Goal: Task Accomplishment & Management: Use online tool/utility

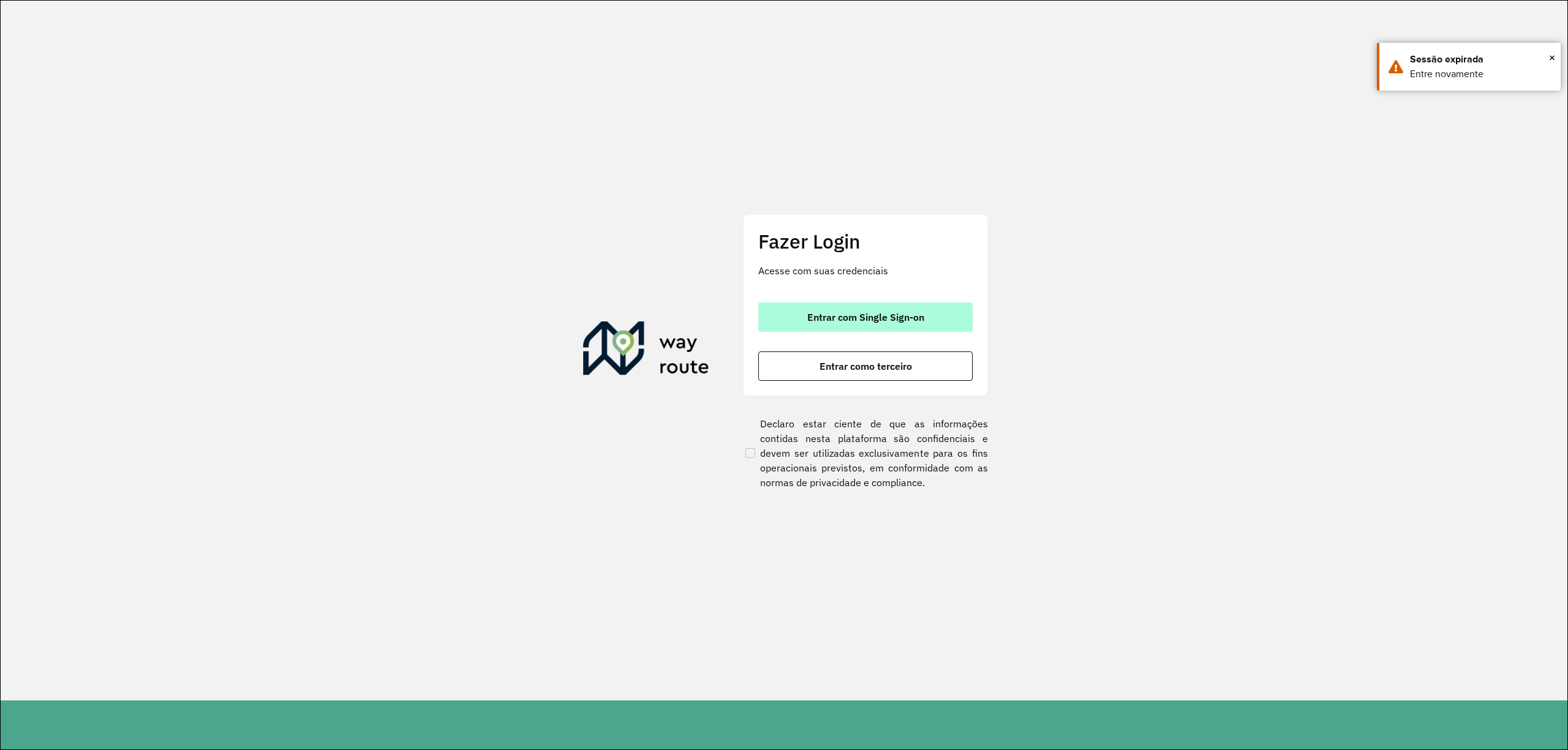
click at [883, 329] on button "Entrar com Single Sign-on" at bounding box center [865, 317] width 215 height 29
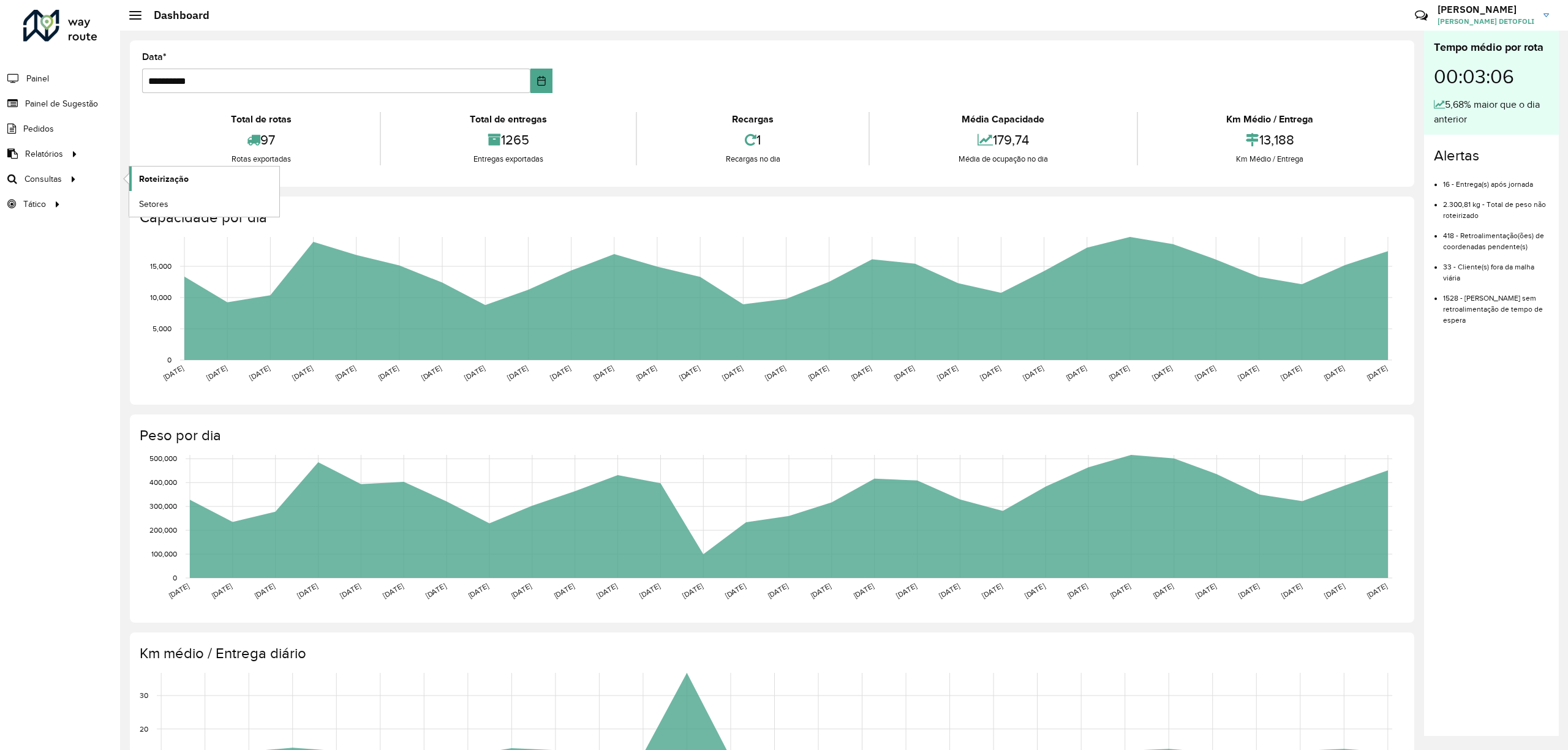
click at [206, 191] on link "Roteirização" at bounding box center [204, 178] width 150 height 25
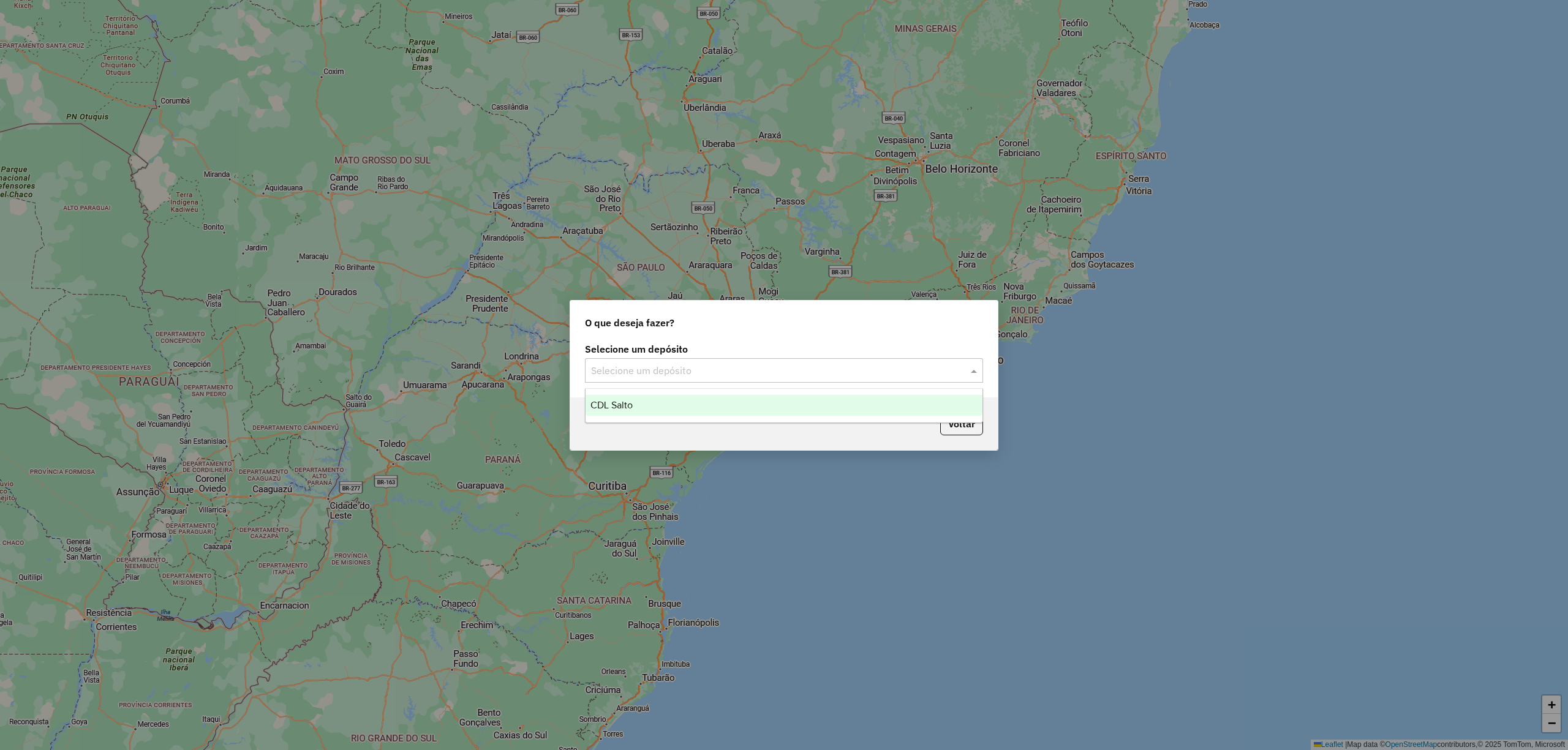
click at [918, 372] on input "text" at bounding box center [771, 371] width 361 height 15
click at [642, 407] on div "CDL Salto" at bounding box center [783, 405] width 396 height 21
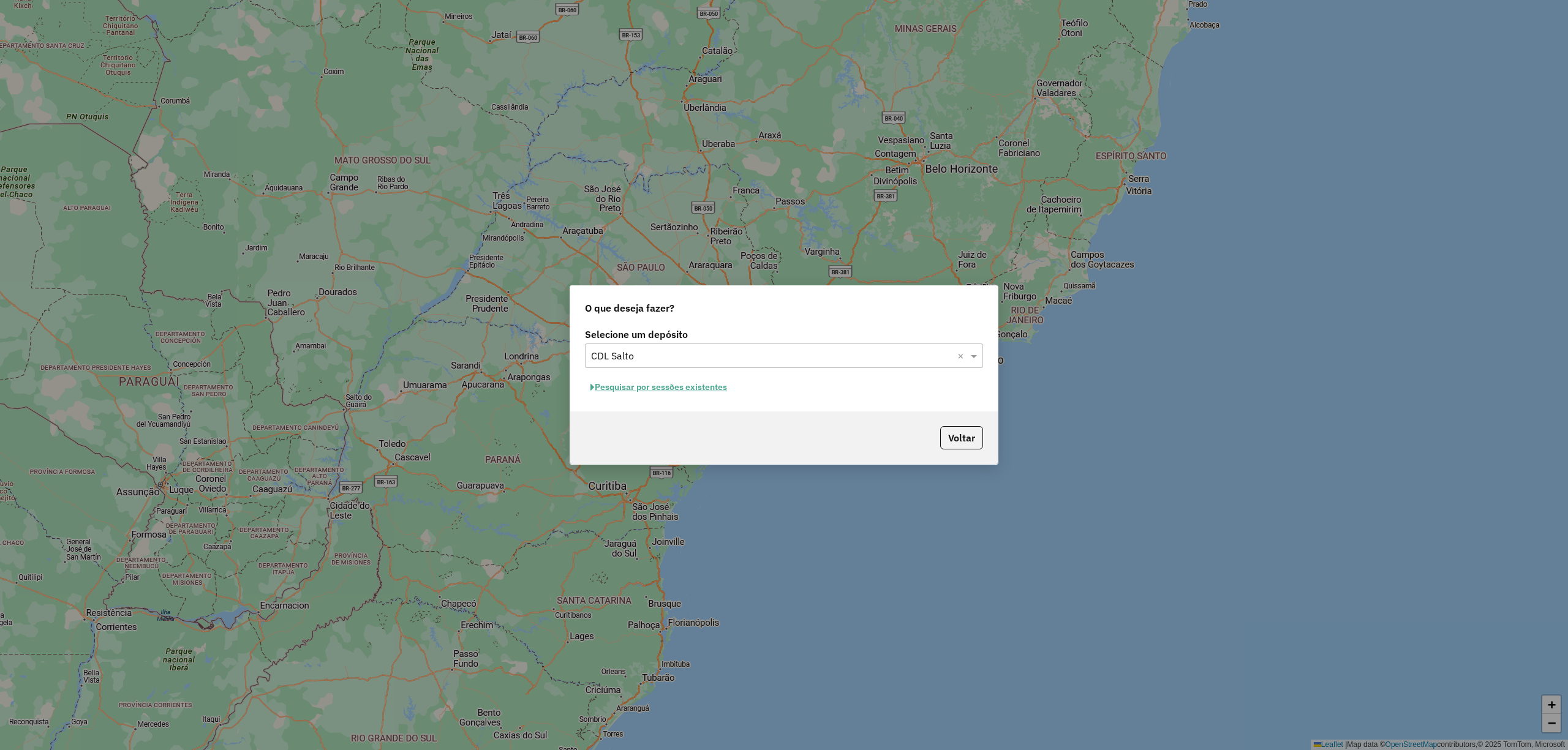
click at [664, 386] on button "Pesquisar por sessões existentes" at bounding box center [659, 387] width 147 height 19
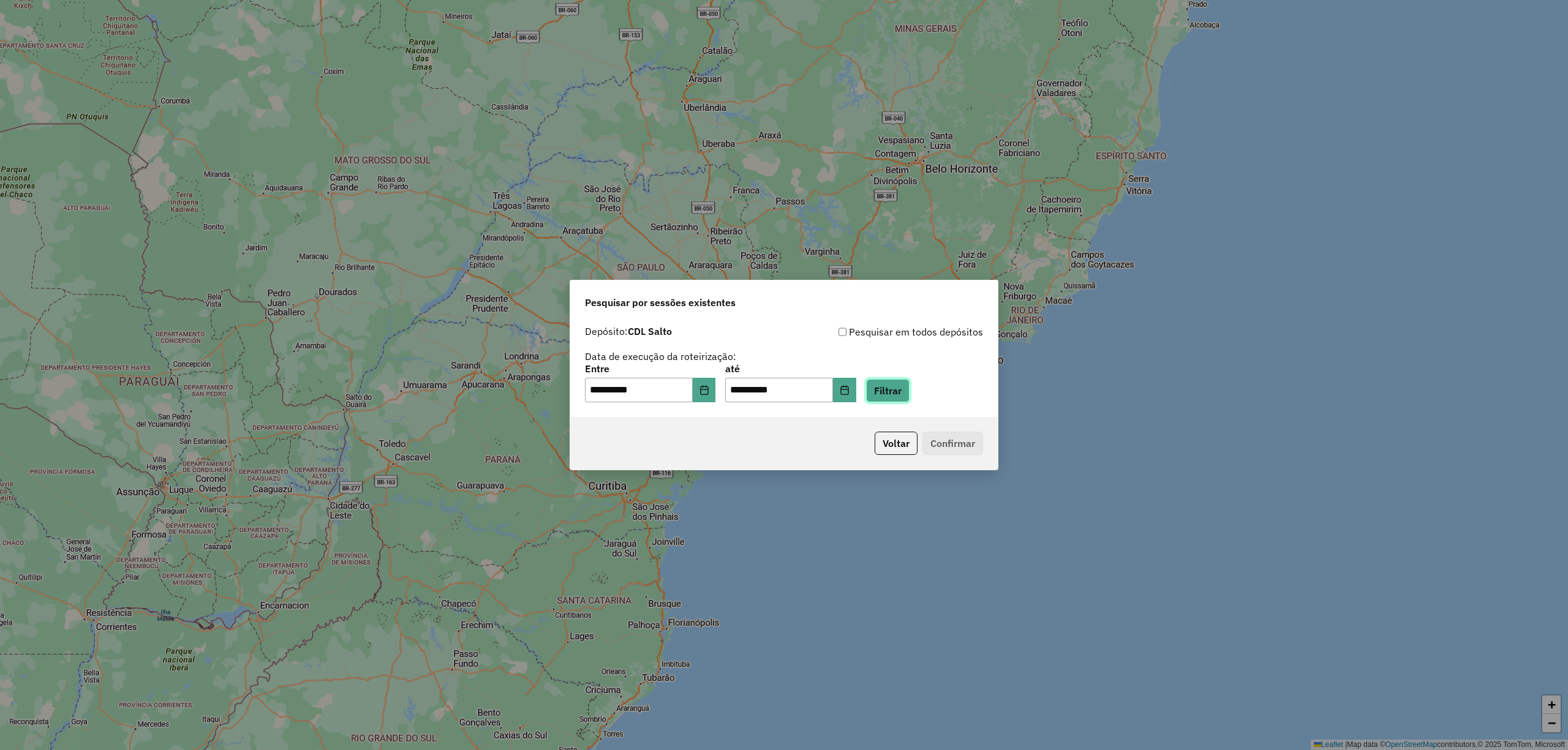
click at [907, 394] on button "Filtrar" at bounding box center [888, 390] width 44 height 23
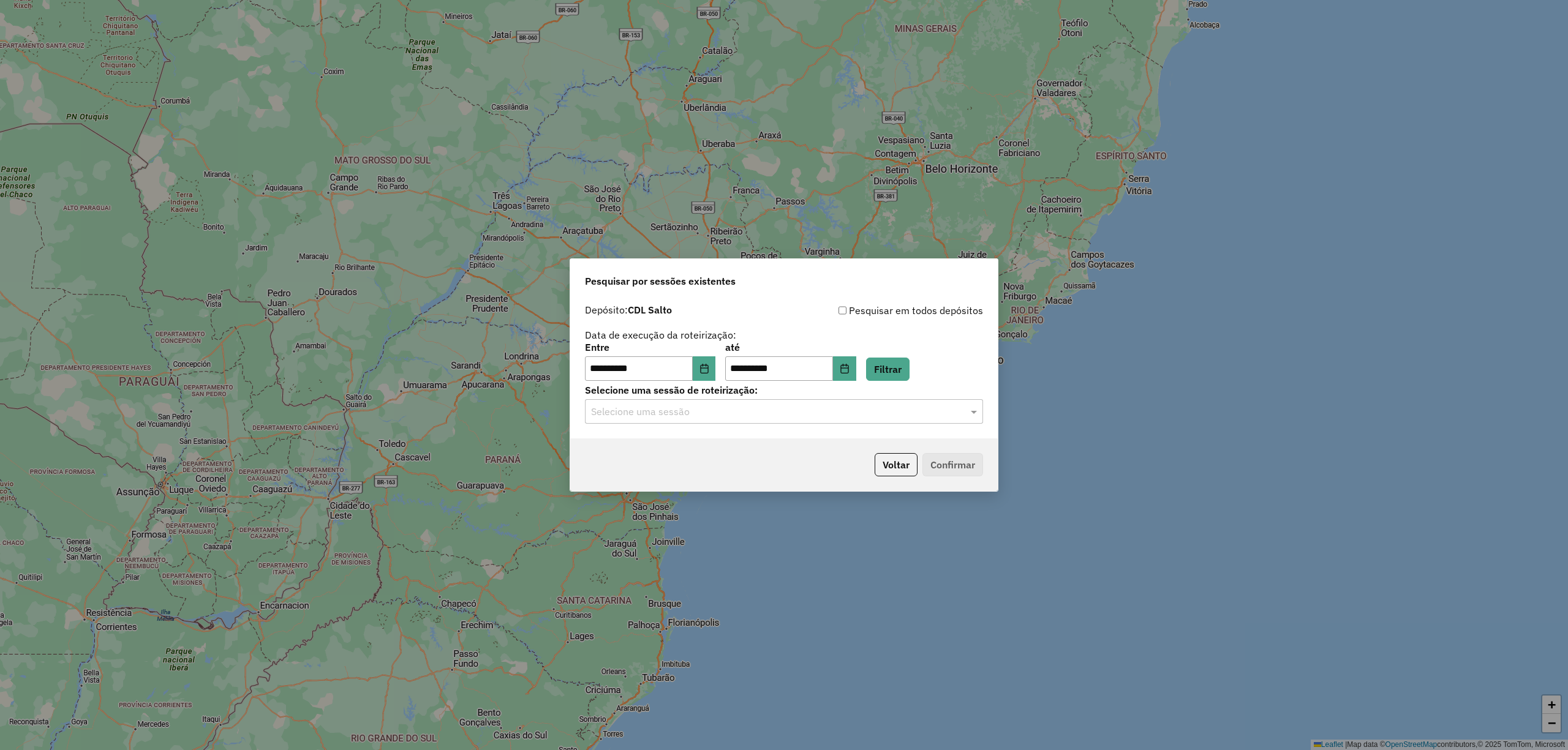
click at [900, 417] on input "text" at bounding box center [771, 412] width 361 height 15
click at [703, 441] on div "1258396 - 03/09/2025 18:38" at bounding box center [783, 447] width 396 height 21
click at [945, 468] on button "Confirmar" at bounding box center [953, 464] width 61 height 23
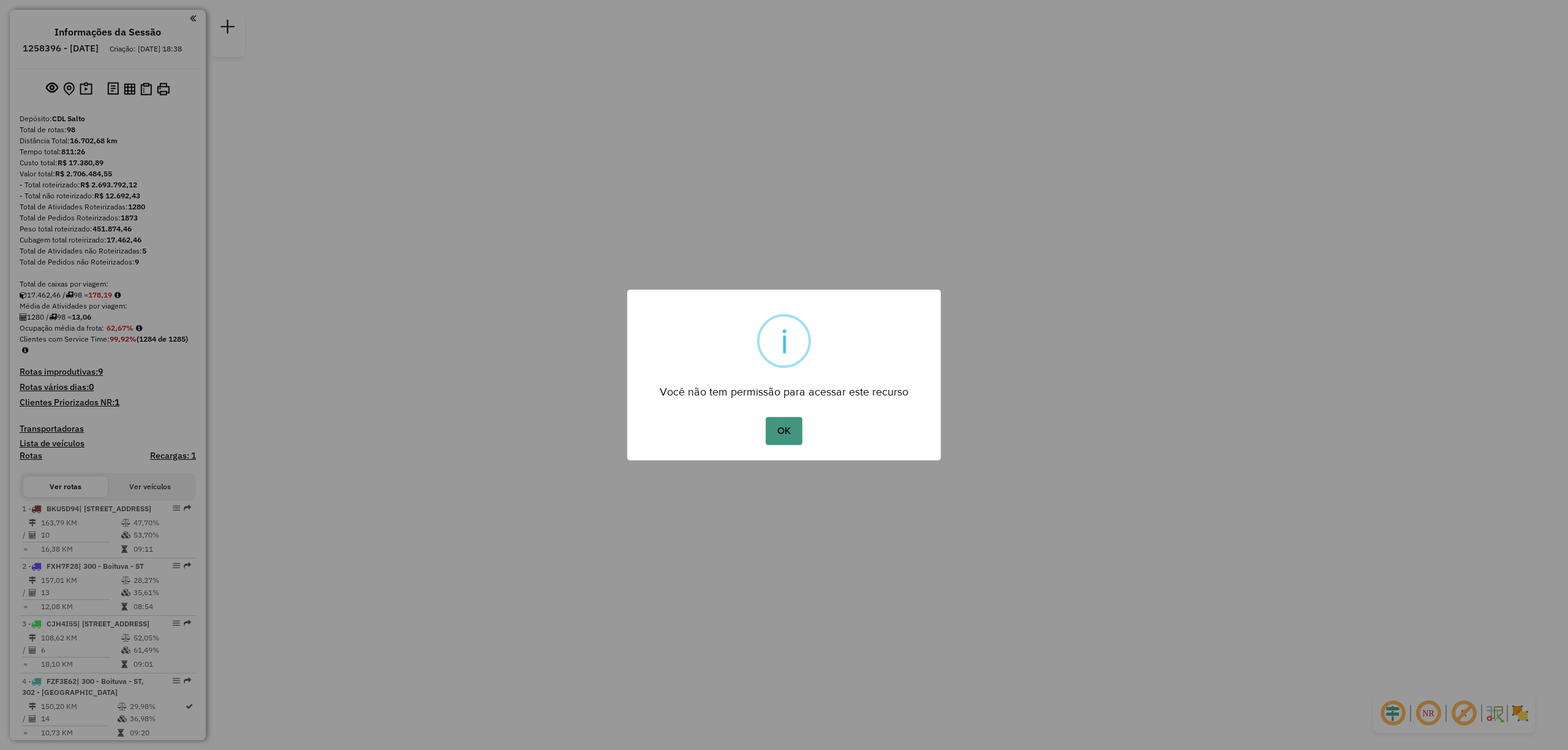
click at [779, 430] on button "OK" at bounding box center [784, 432] width 36 height 29
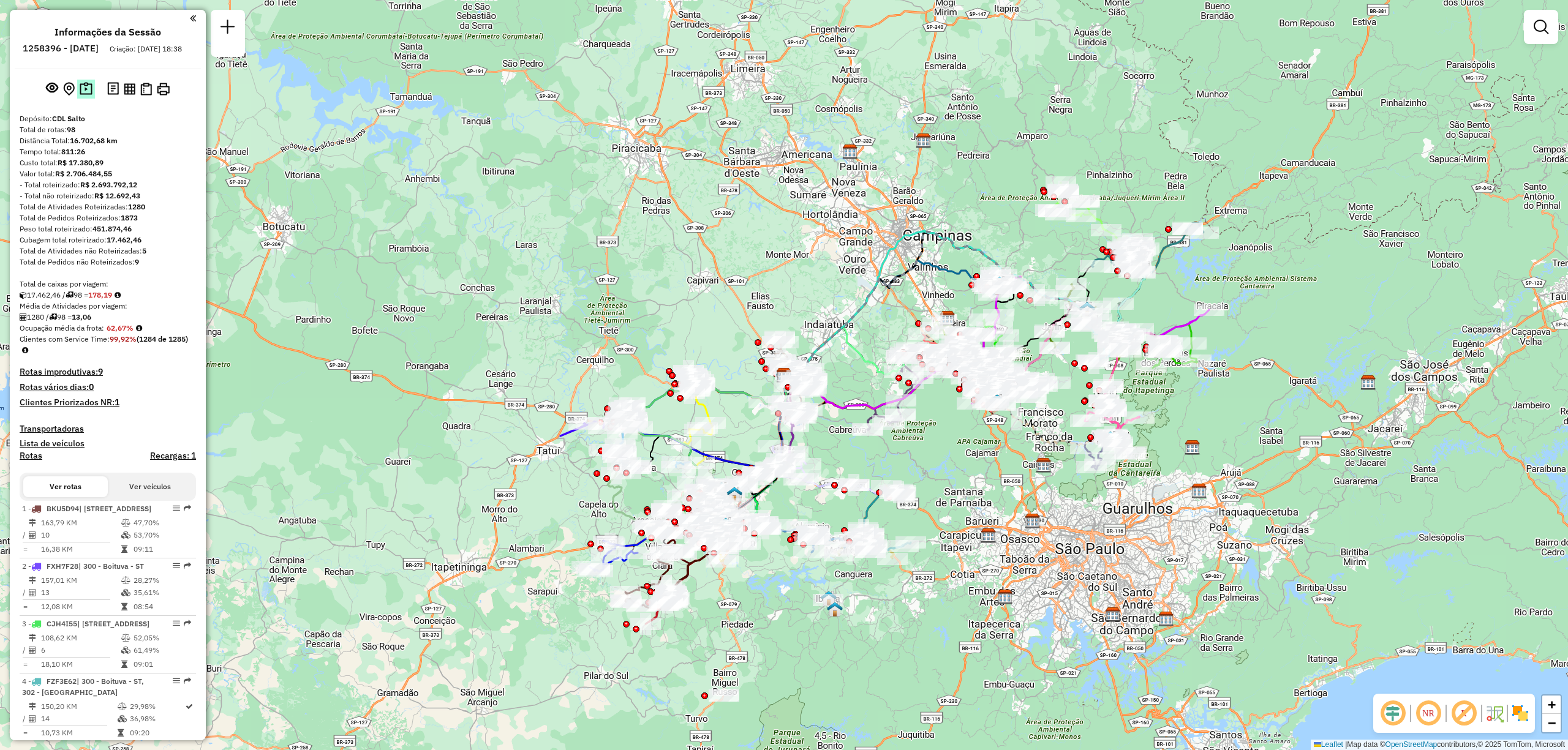
click at [84, 96] on img at bounding box center [86, 89] width 13 height 14
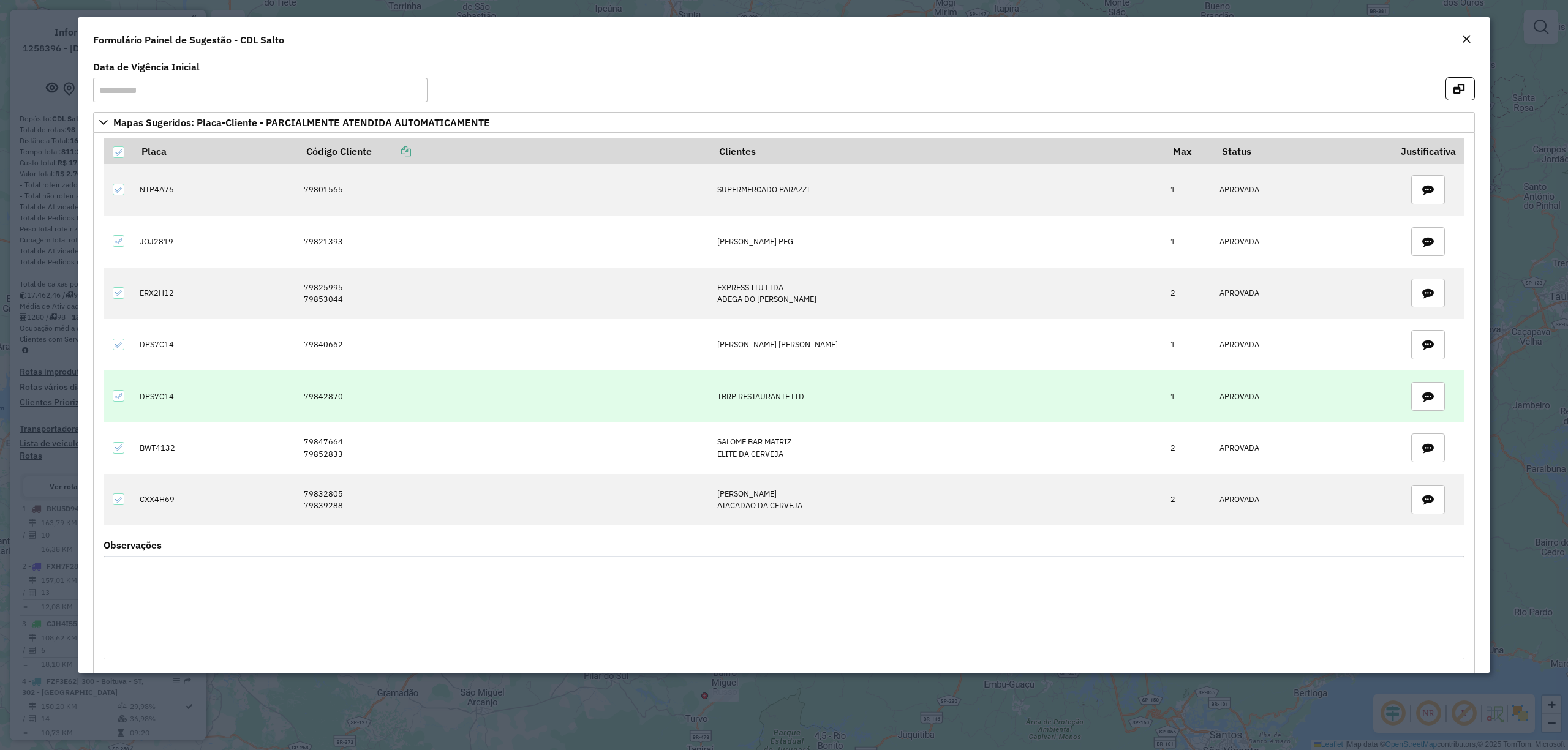
scroll to position [23, 0]
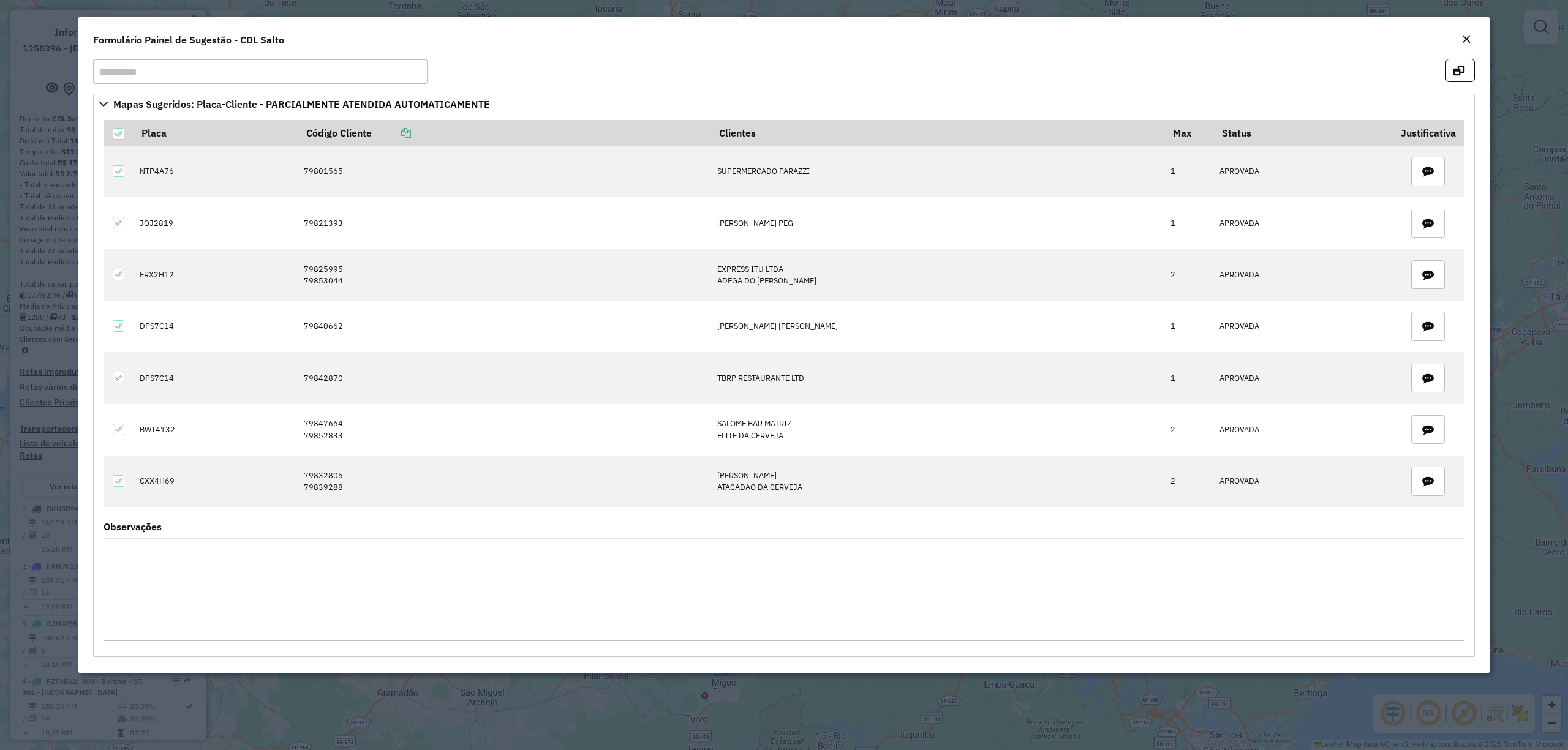
click at [1463, 48] on button "Close" at bounding box center [1467, 40] width 17 height 16
